Goal: Find specific page/section: Find specific page/section

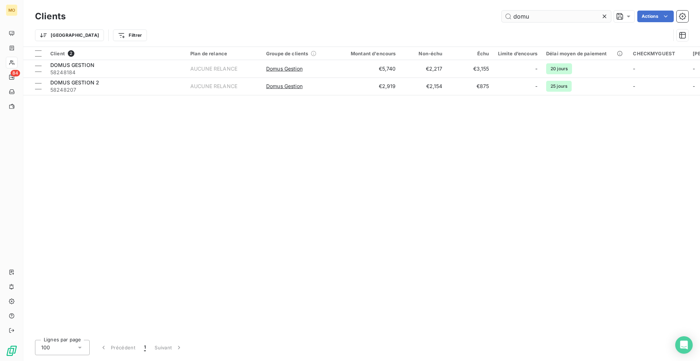
click at [521, 17] on input "domu" at bounding box center [555, 17] width 109 height 12
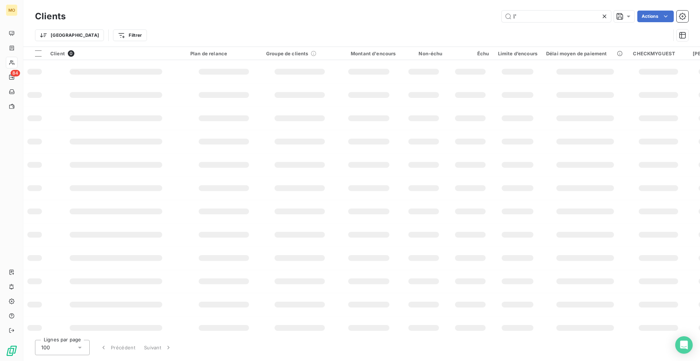
type input "l"
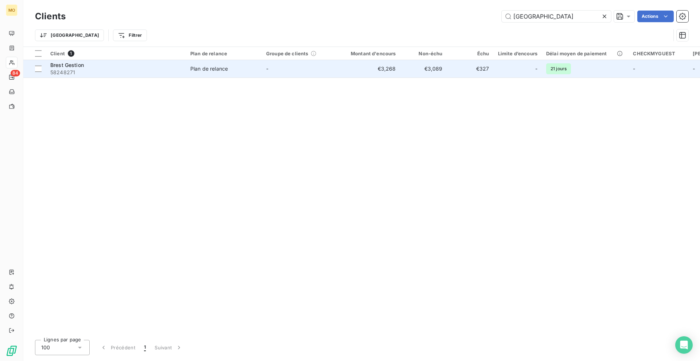
type input "[GEOGRAPHIC_DATA]"
click at [253, 70] on span "Plan de relance" at bounding box center [223, 68] width 67 height 7
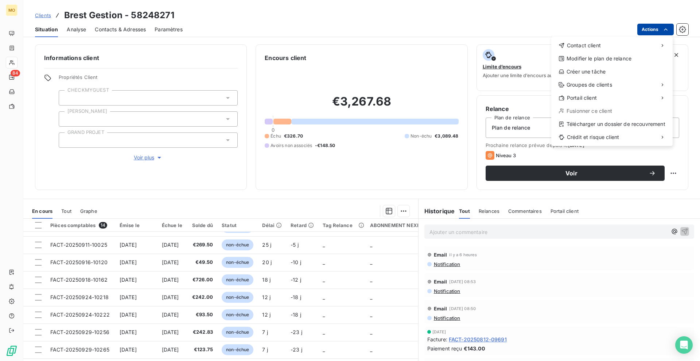
click at [498, 24] on html "MO 84 Clients Brest Gestion - 58248271 Situation Analyse Contacts & Adresses Pa…" at bounding box center [350, 180] width 700 height 361
click at [145, 158] on html "MO 84 Clients Brest Gestion - 58248271 Situation Analyse Contacts & Adresses Pa…" at bounding box center [350, 180] width 700 height 361
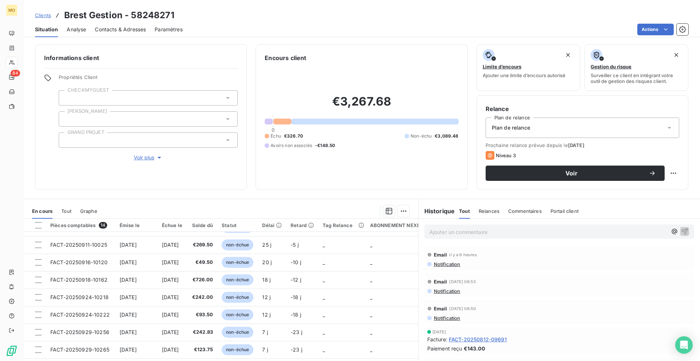
click at [146, 158] on span "Voir plus" at bounding box center [148, 157] width 29 height 7
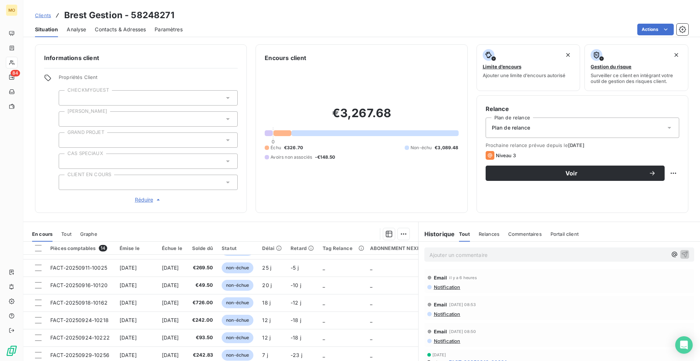
click at [136, 161] on div at bounding box center [148, 161] width 179 height 15
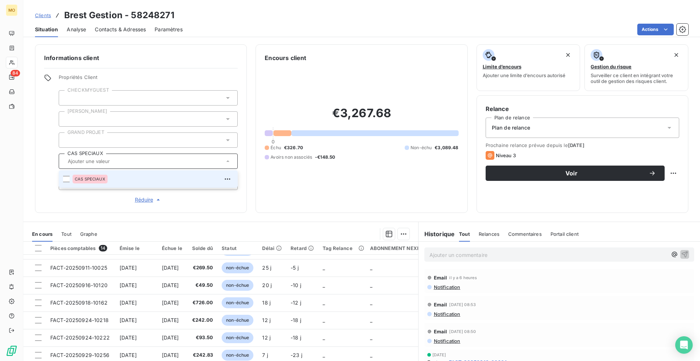
click at [147, 139] on div at bounding box center [148, 140] width 179 height 15
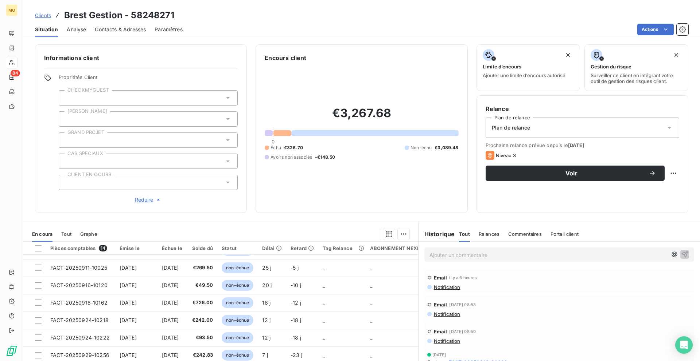
click at [115, 113] on div at bounding box center [148, 118] width 179 height 15
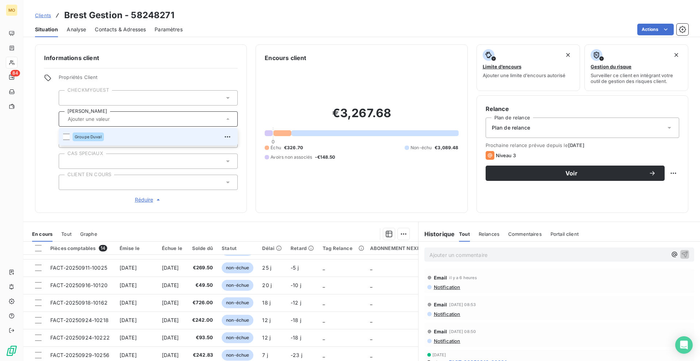
click at [78, 172] on div "Propriétés Client CHECKMYGUEST Duval Groupe Duval GRAND PROJET CAS SPECIAUX CLI…" at bounding box center [148, 139] width 179 height 130
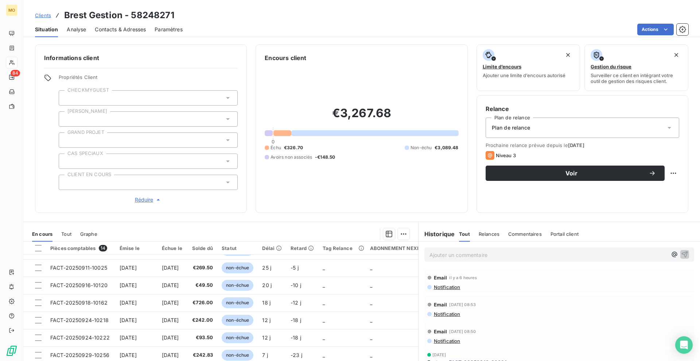
click at [78, 177] on div at bounding box center [148, 182] width 179 height 15
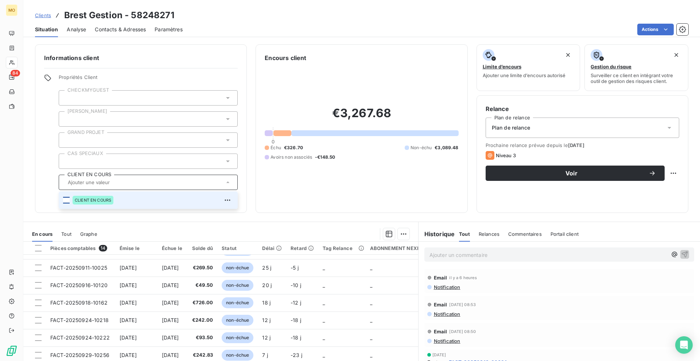
click at [65, 199] on div at bounding box center [66, 200] width 7 height 7
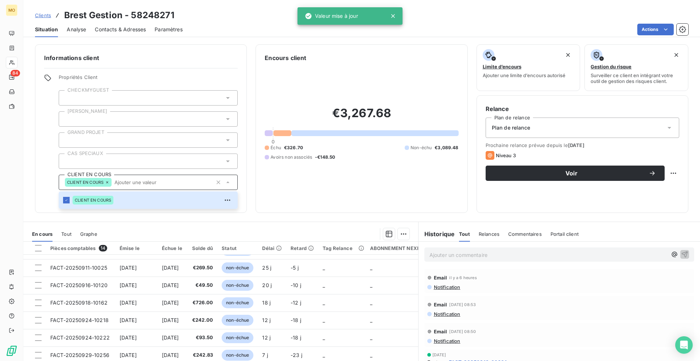
click at [252, 73] on div "Informations client Propriétés Client CHECKMYGUEST Duval GRAND PROJET CAS SPECI…" at bounding box center [361, 128] width 676 height 169
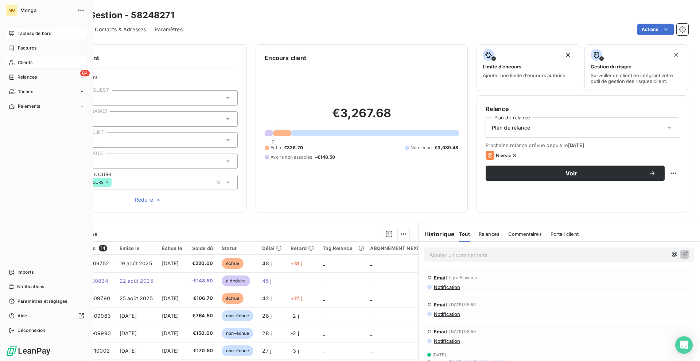
click at [16, 33] on div "Tableau de bord" at bounding box center [46, 34] width 81 height 12
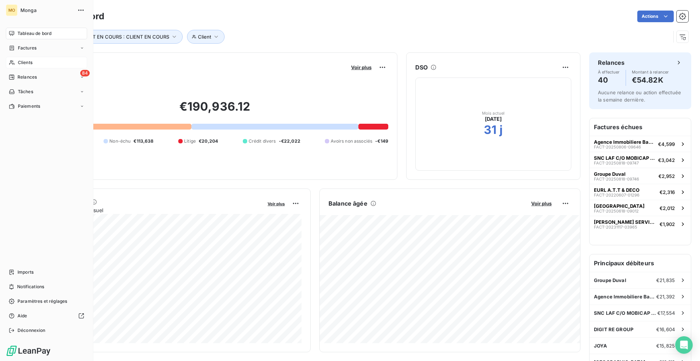
click at [13, 63] on icon at bounding box center [12, 63] width 6 height 6
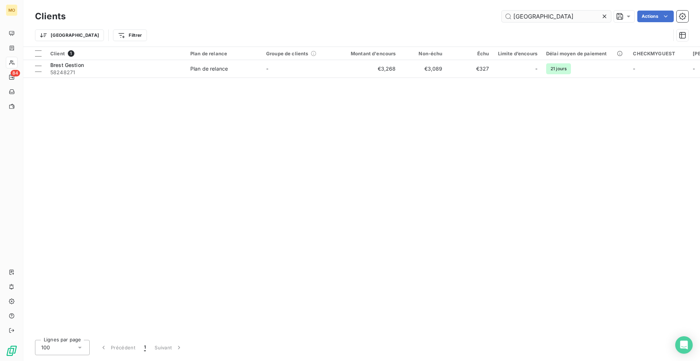
click at [532, 15] on input "[GEOGRAPHIC_DATA]" at bounding box center [555, 17] width 109 height 12
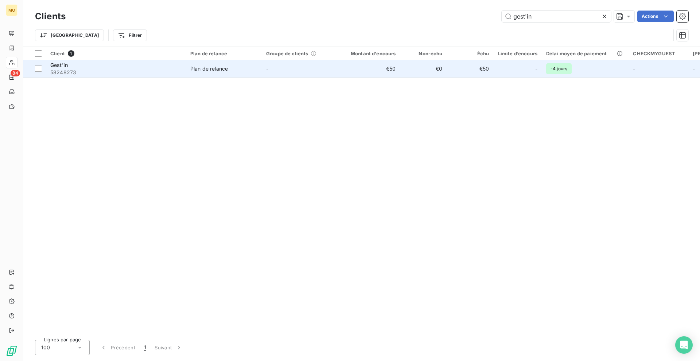
type input "gest'in"
click at [118, 74] on span "58248273" at bounding box center [115, 72] width 131 height 7
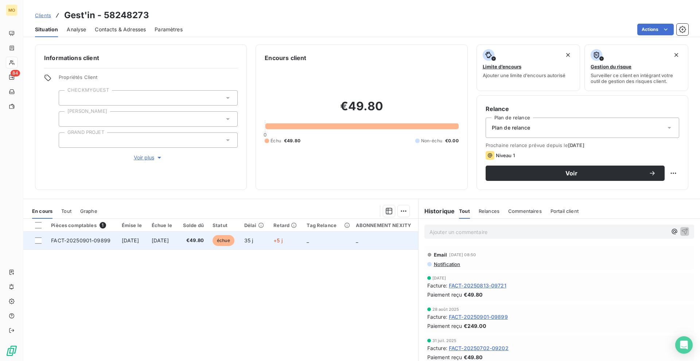
click at [169, 239] on span "[DATE]" at bounding box center [160, 241] width 17 height 6
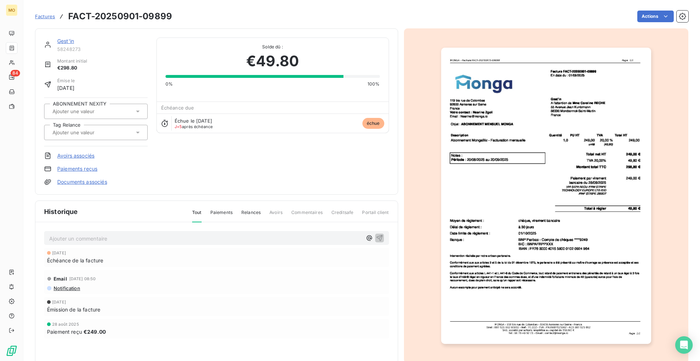
click at [488, 184] on img "button" at bounding box center [546, 196] width 210 height 297
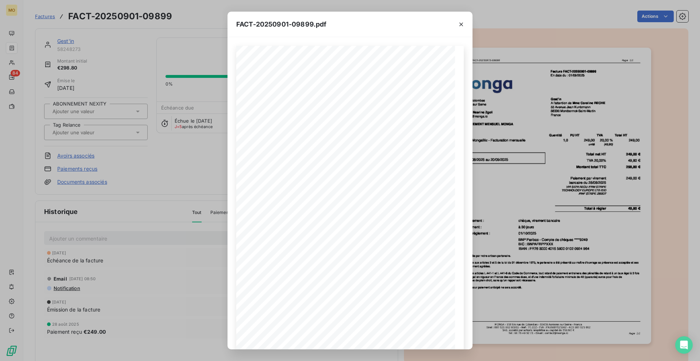
click at [162, 102] on div "FACT-20250901-09899.pdf [STREET_ADDRESS] Votre contact : [PERSON_NAME] Email : …" at bounding box center [350, 180] width 700 height 361
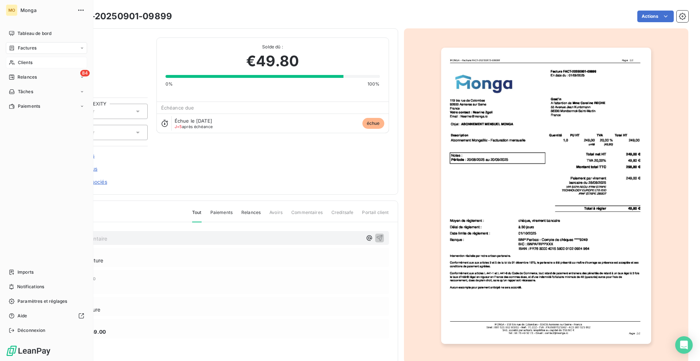
click at [15, 60] on div "Clients" at bounding box center [46, 63] width 81 height 12
